Goal: Find specific page/section: Find specific page/section

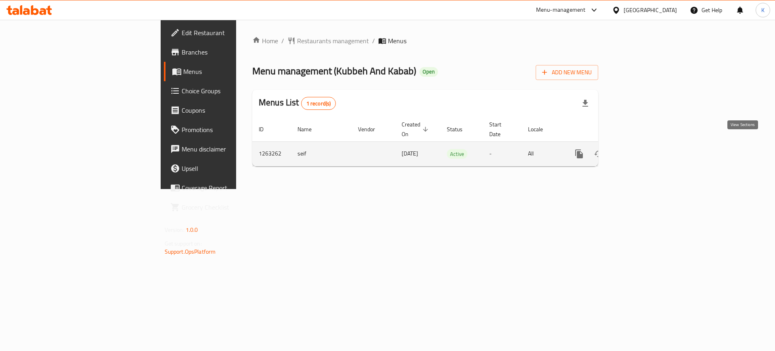
click at [647, 147] on link "enhanced table" at bounding box center [637, 153] width 19 height 19
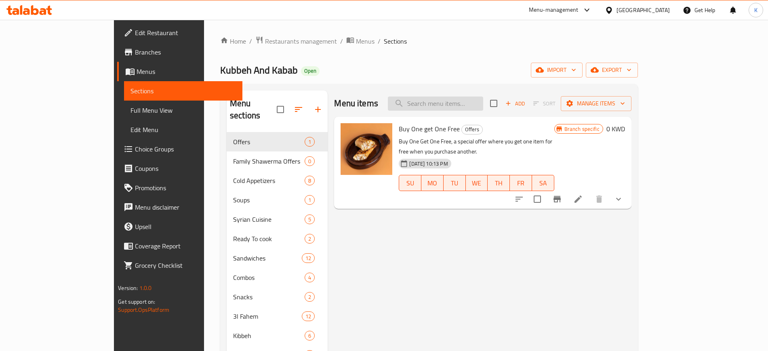
click at [479, 103] on input "search" at bounding box center [435, 104] width 95 height 14
paste input "Shawerma Box"
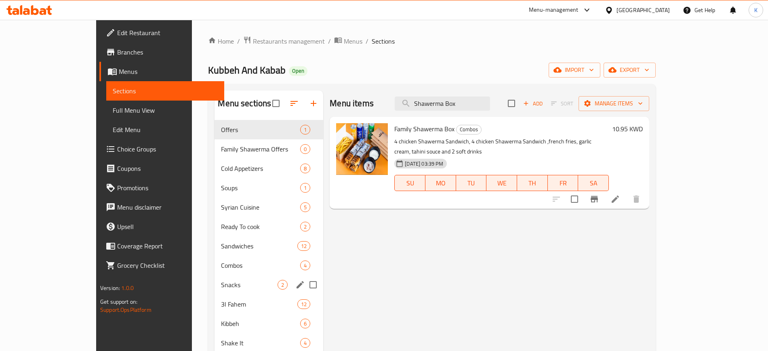
scroll to position [101, 0]
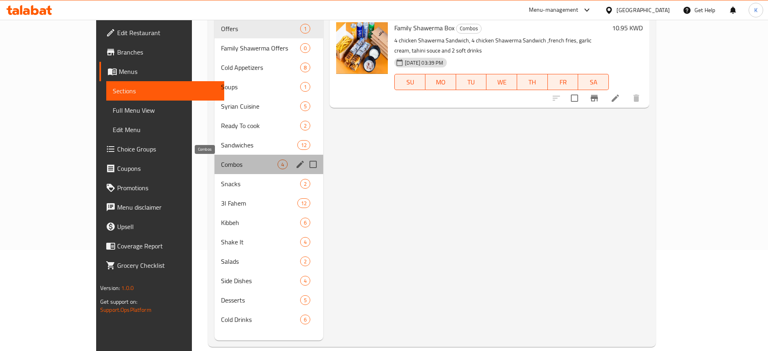
click at [221, 168] on span "Combos" at bounding box center [249, 165] width 57 height 10
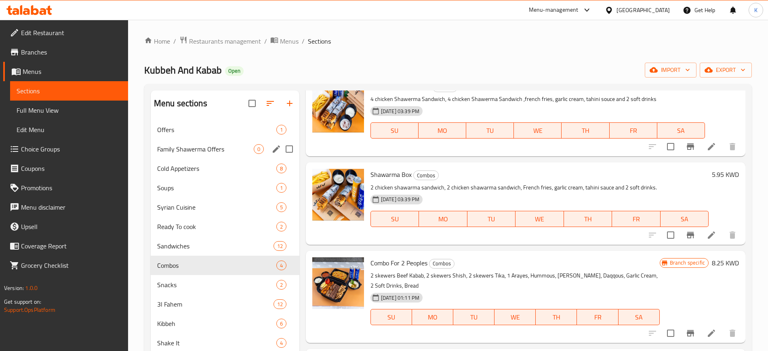
click at [212, 153] on div "Family Shawerma Offers 0" at bounding box center [225, 148] width 149 height 19
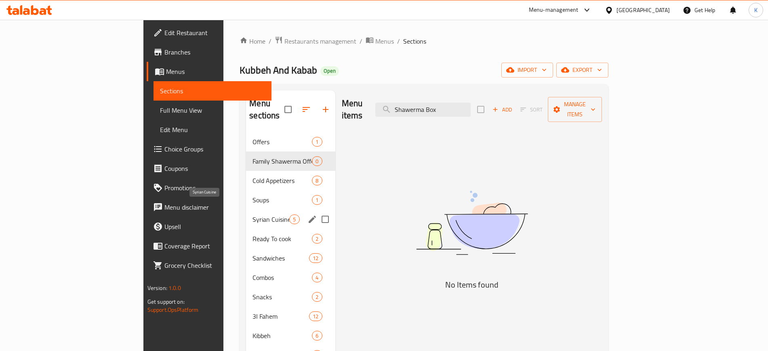
click at [252, 214] on span "Syrian Cuisine" at bounding box center [270, 219] width 37 height 10
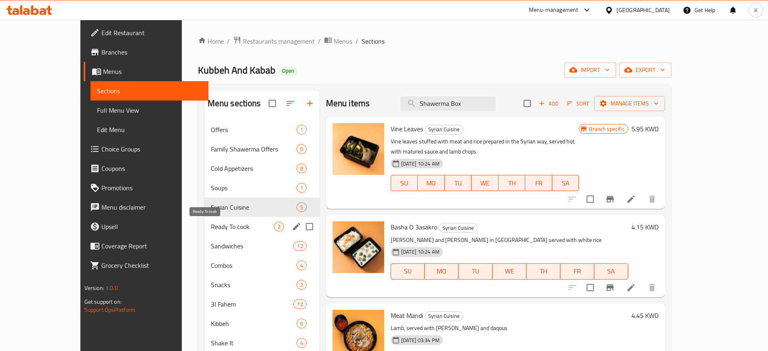
click at [211, 227] on span "Ready To cook" at bounding box center [242, 227] width 63 height 10
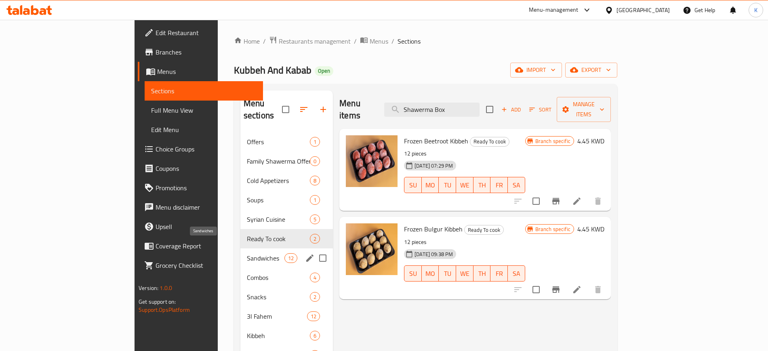
click at [247, 253] on span "Sandwiches" at bounding box center [266, 258] width 38 height 10
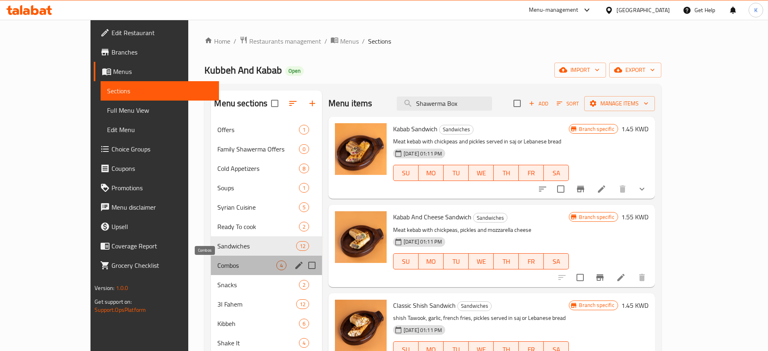
click at [217, 267] on span "Combos" at bounding box center [246, 266] width 59 height 10
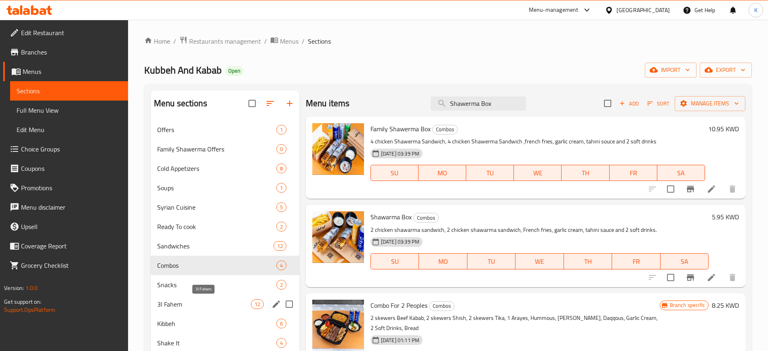
click at [192, 308] on span "3l Fahem" at bounding box center [204, 304] width 94 height 10
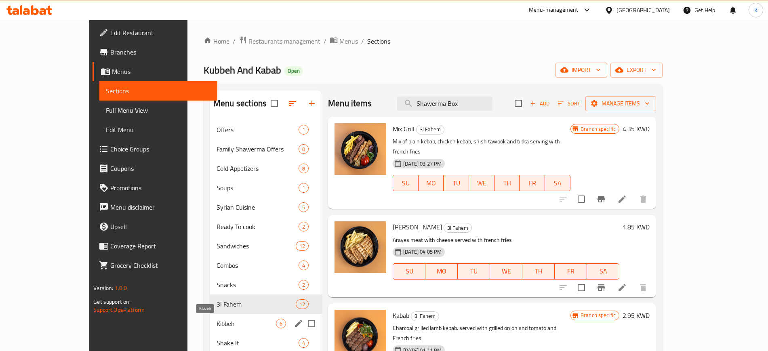
click at [216, 319] on span "Kibbeh" at bounding box center [245, 324] width 59 height 10
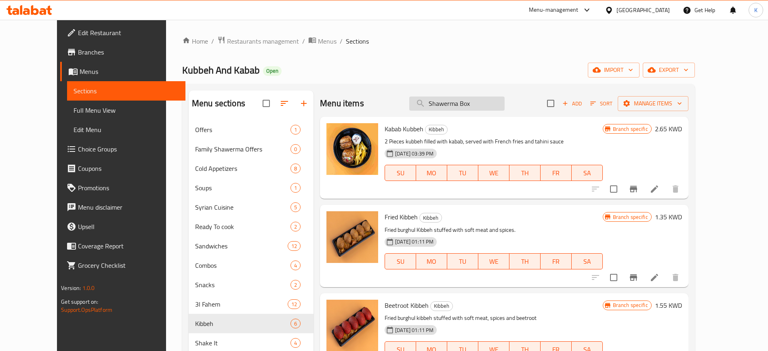
click at [474, 104] on input "Shawerma Box" at bounding box center [456, 104] width 95 height 14
paste input "search"
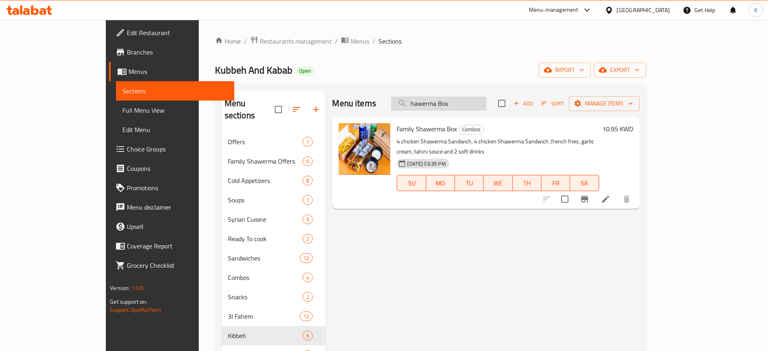
click at [448, 101] on input "hawerma Box" at bounding box center [438, 104] width 95 height 14
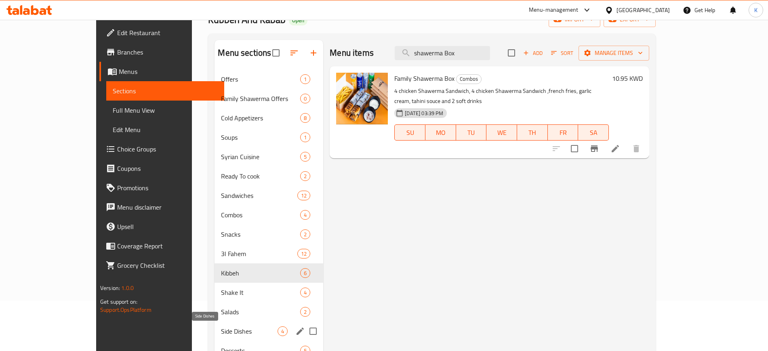
scroll to position [113, 0]
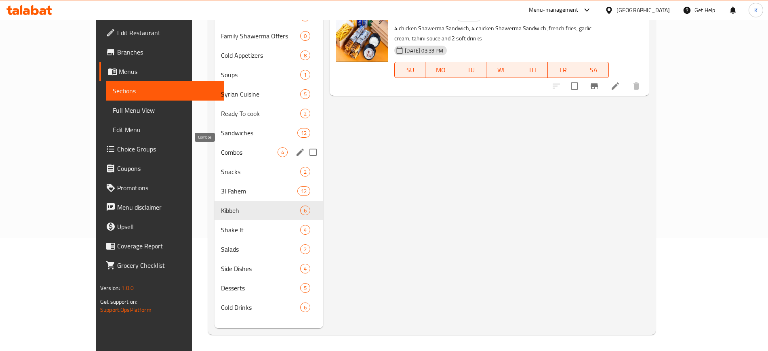
type input "shawerma Box"
click at [221, 151] on span "Combos" at bounding box center [249, 152] width 57 height 10
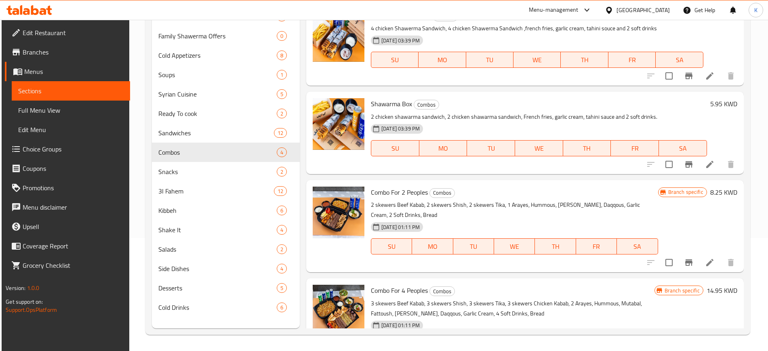
scroll to position [42, 0]
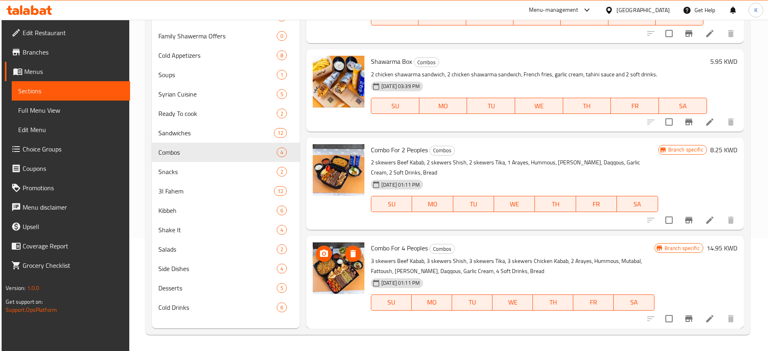
click at [348, 276] on img at bounding box center [339, 268] width 52 height 52
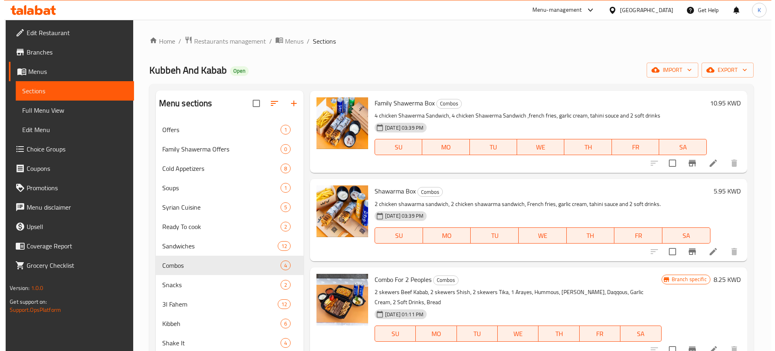
scroll to position [0, 0]
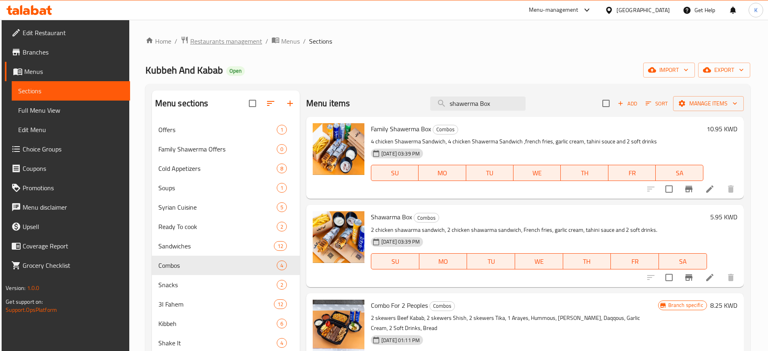
click at [229, 43] on span "Restaurants management" at bounding box center [226, 41] width 72 height 10
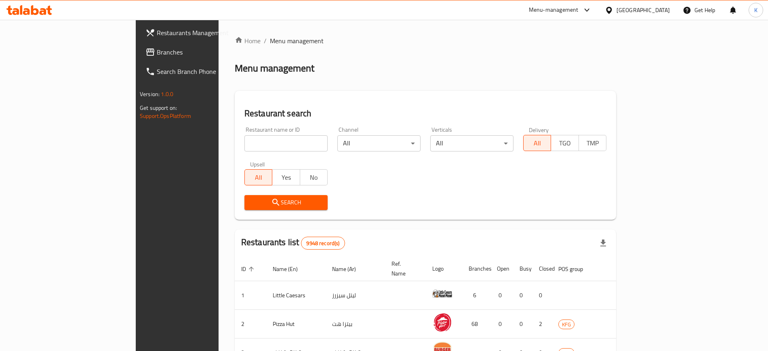
click at [317, 50] on div "Home / Menu management Menu management Restaurant search Restaurant name or ID …" at bounding box center [425, 302] width 381 height 533
click at [244, 140] on input "search" at bounding box center [285, 143] width 83 height 16
paste input "oishii sushi"
type input "oishii sushi"
click button "Search" at bounding box center [285, 202] width 83 height 15
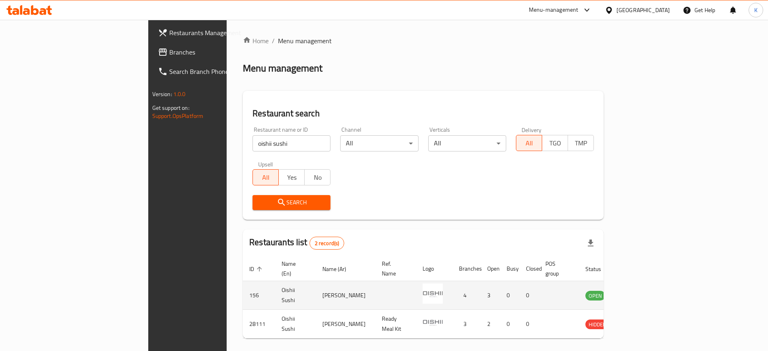
click at [637, 290] on icon "enhanced table" at bounding box center [633, 295] width 10 height 10
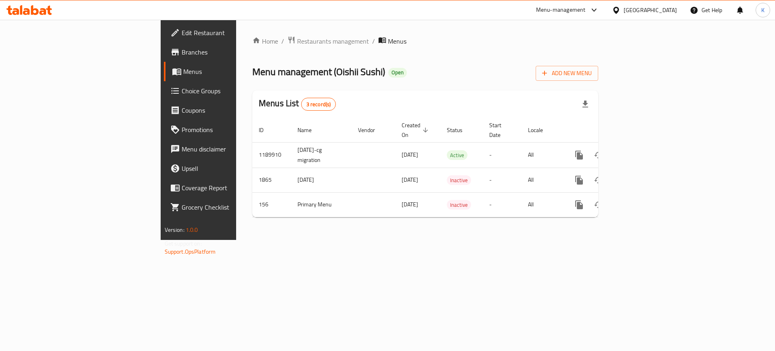
click at [182, 56] on span "Branches" at bounding box center [233, 52] width 102 height 10
